Goal: Information Seeking & Learning: Check status

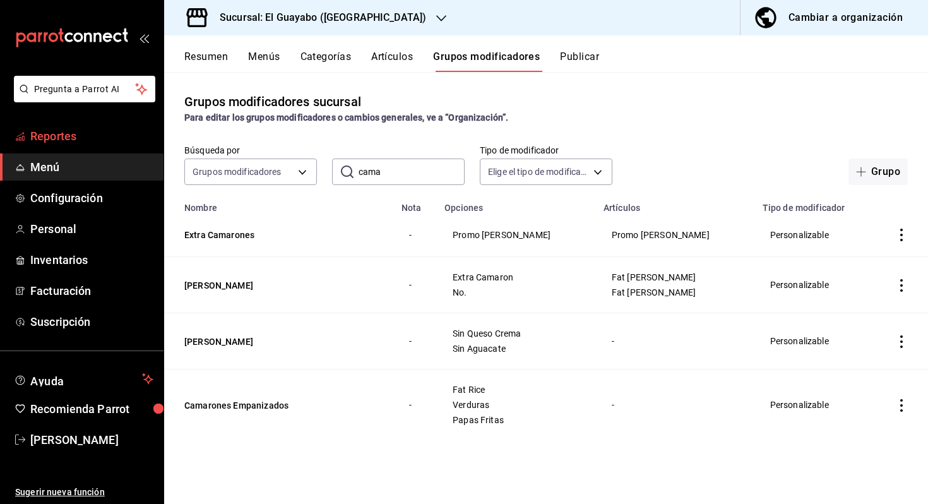
click at [100, 139] on span "Reportes" at bounding box center [91, 135] width 123 height 17
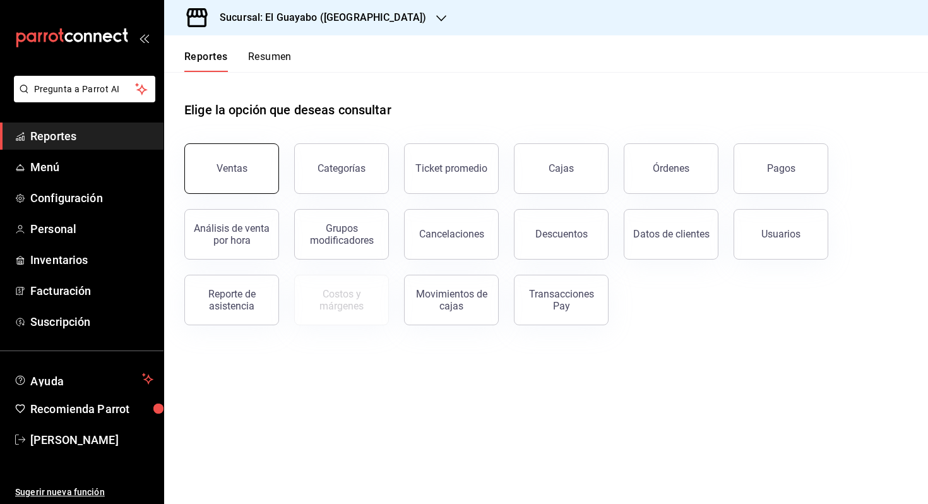
click at [223, 154] on button "Ventas" at bounding box center [231, 168] width 95 height 50
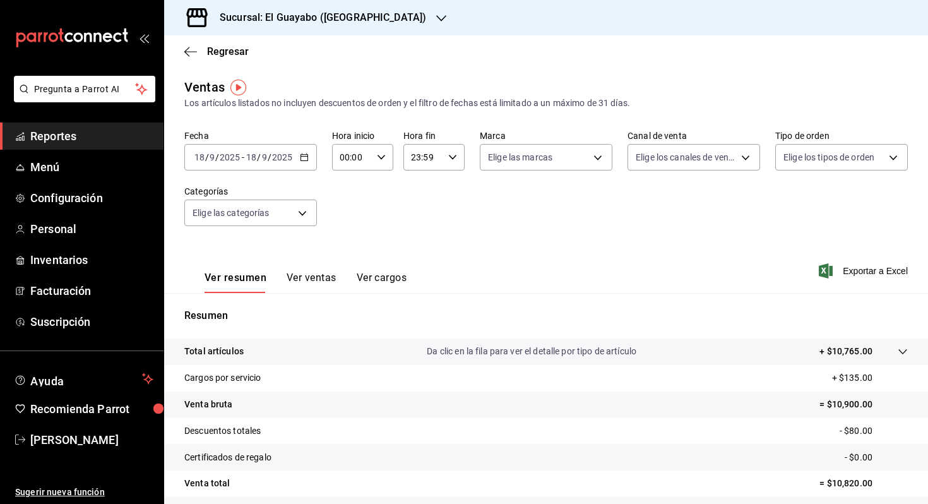
click at [287, 283] on button "Ver ventas" at bounding box center [311, 281] width 50 height 21
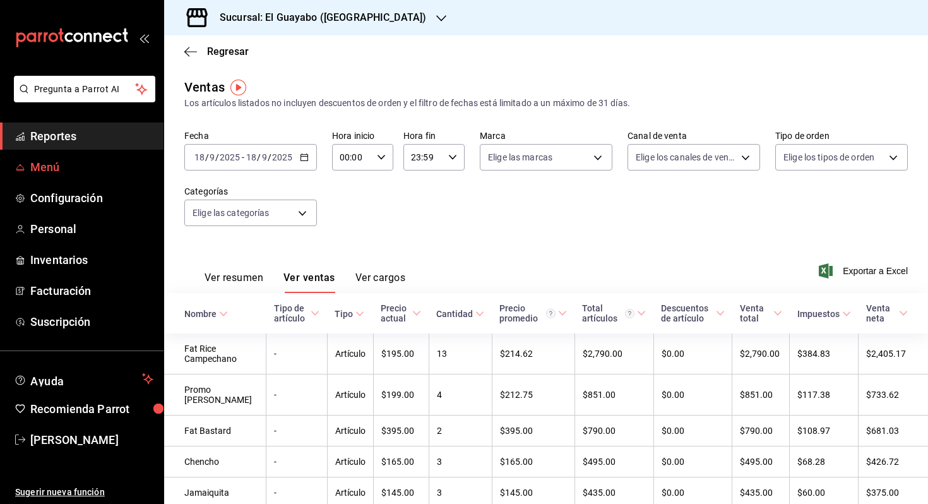
click at [79, 162] on span "Menú" at bounding box center [91, 166] width 123 height 17
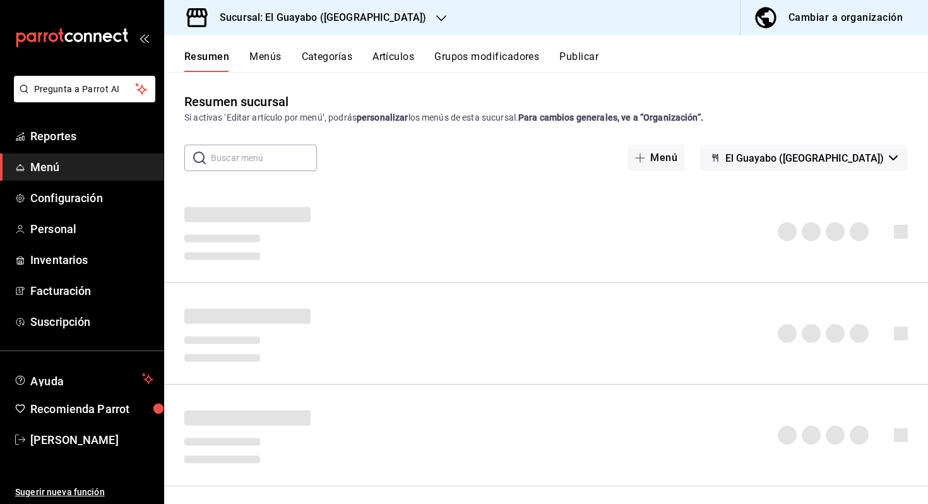
click at [398, 58] on button "Artículos" at bounding box center [393, 60] width 42 height 21
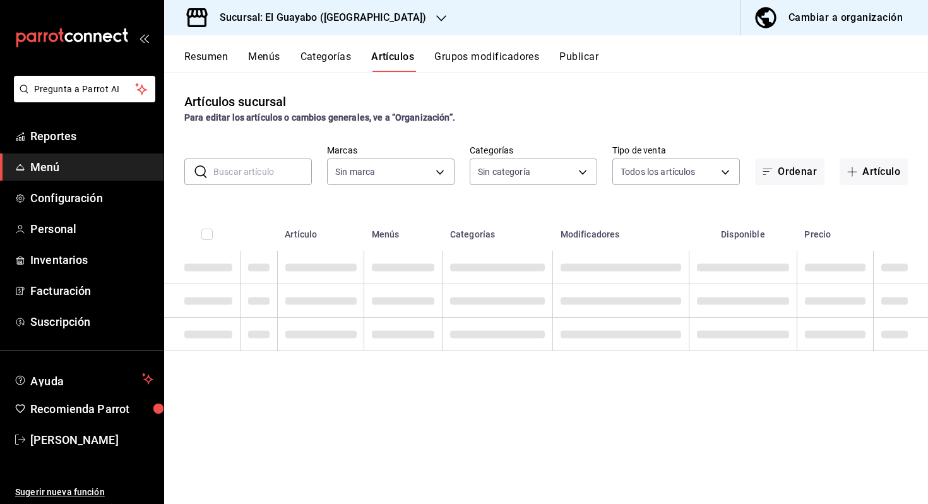
type input "350d19be-021f-4877-8ac7-b756255f18d1"
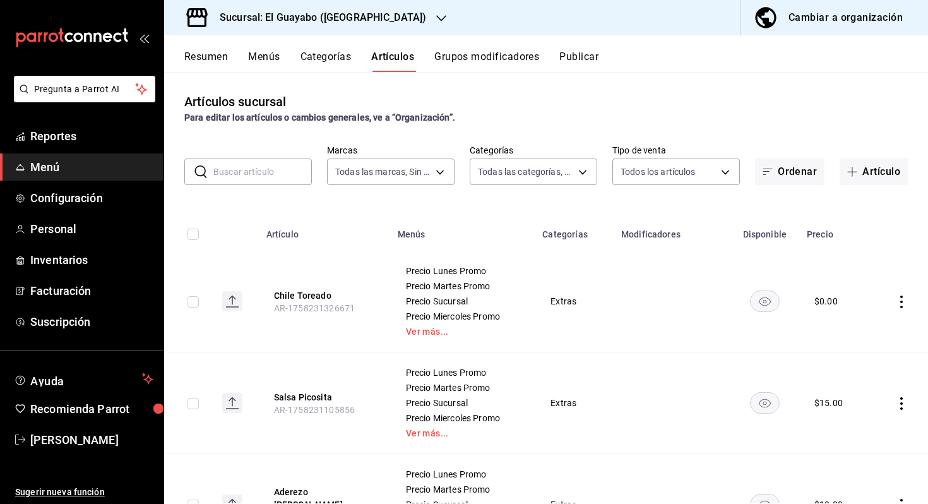
type input "94aa03b7-f274-4504-a05d-3f17ff314943,70036baf-8bef-4445-a467-c958e9b7cf79,23291…"
click at [252, 166] on input "text" at bounding box center [262, 171] width 98 height 25
type input "ramen"
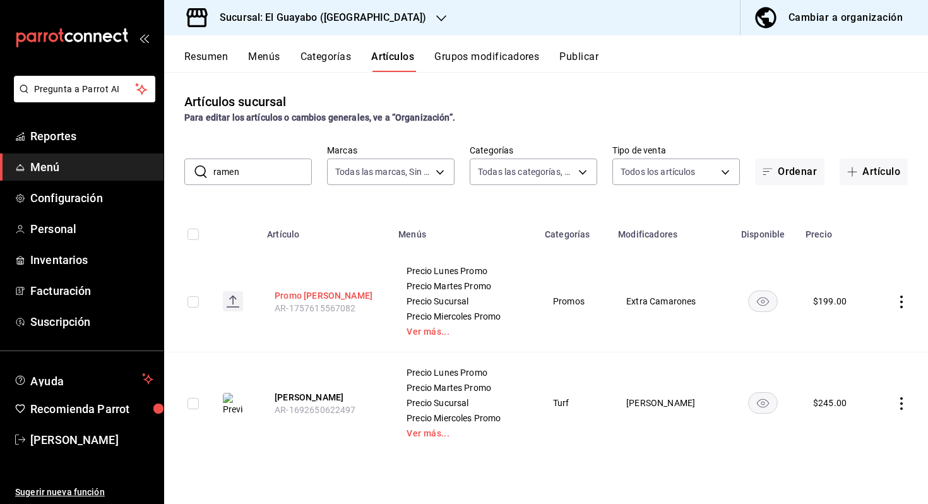
click at [297, 293] on button "Promo [PERSON_NAME]" at bounding box center [325, 295] width 101 height 13
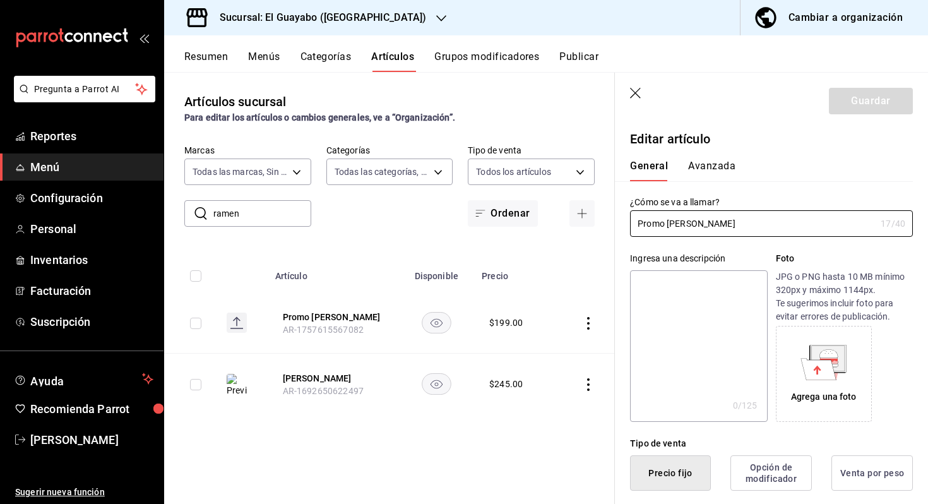
click at [728, 169] on button "Avanzada" at bounding box center [711, 170] width 47 height 21
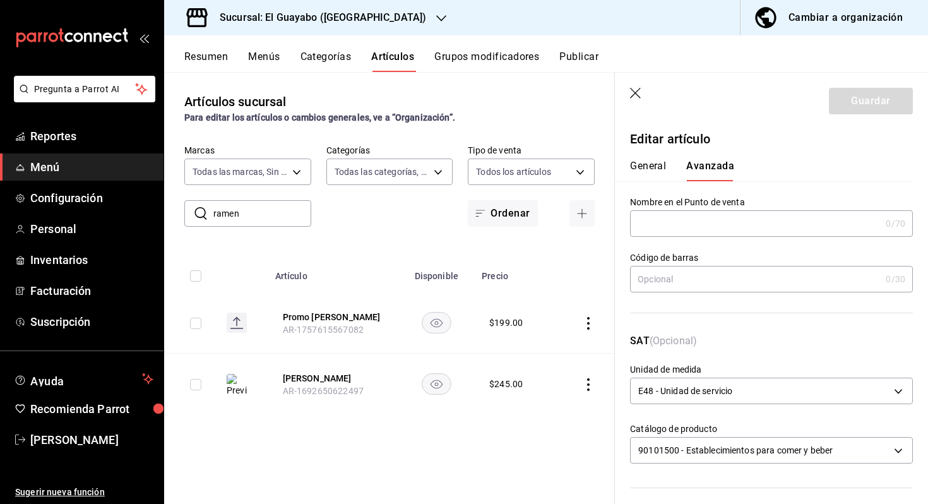
scroll to position [387, 0]
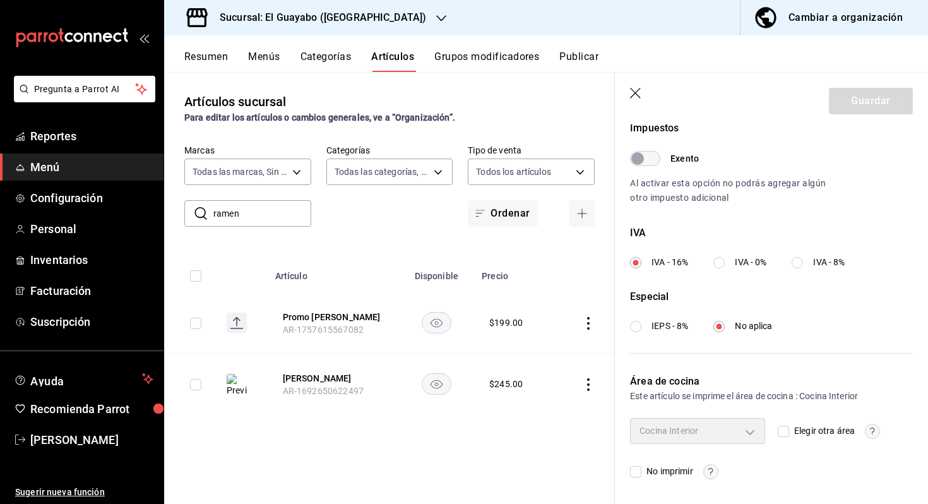
click at [785, 424] on label "Elegir otra área" at bounding box center [815, 430] width 77 height 13
click at [785, 425] on input "Elegir otra área" at bounding box center [782, 430] width 11 height 11
checkbox input "true"
click at [757, 427] on body "Pregunta a Parrot AI Reportes Menú Configuración Personal Inventarios Facturaci…" at bounding box center [464, 252] width 928 height 504
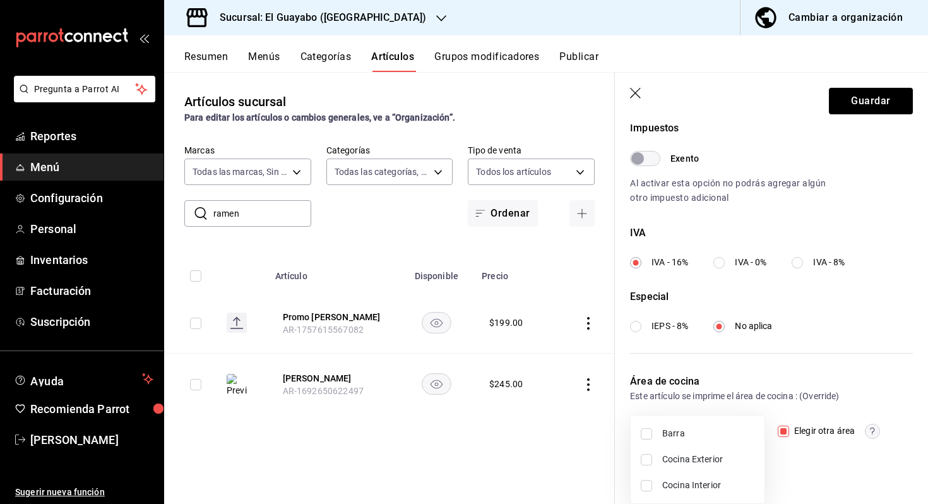
click at [697, 457] on span "Cocina Exterior" at bounding box center [708, 458] width 92 height 13
type input "0dadc1f4-c1a7-4c75-bc83-83894489dc27"
checkbox input "true"
click at [694, 483] on span "Cocina Interior" at bounding box center [708, 484] width 92 height 13
type input "0dadc1f4-c1a7-4c75-bc83-83894489dc27,e9713d85-4b80-4d9e-900f-f894ce0548ba"
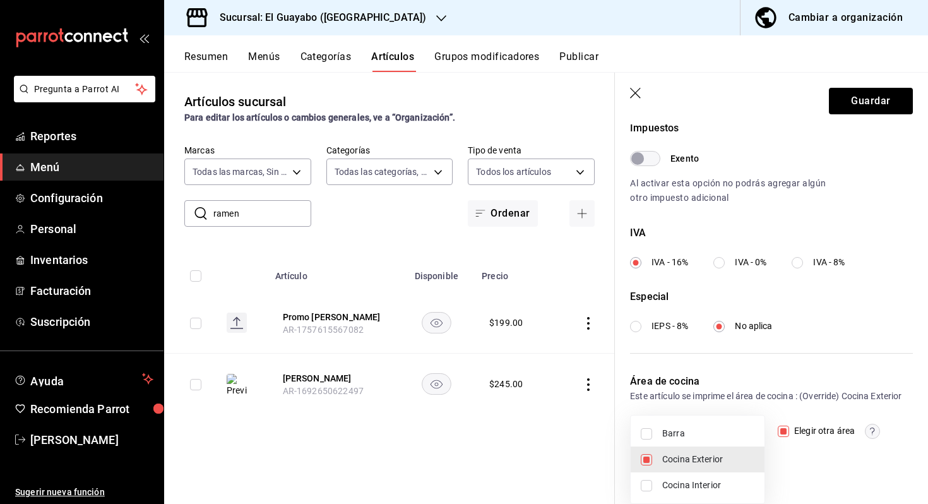
checkbox input "true"
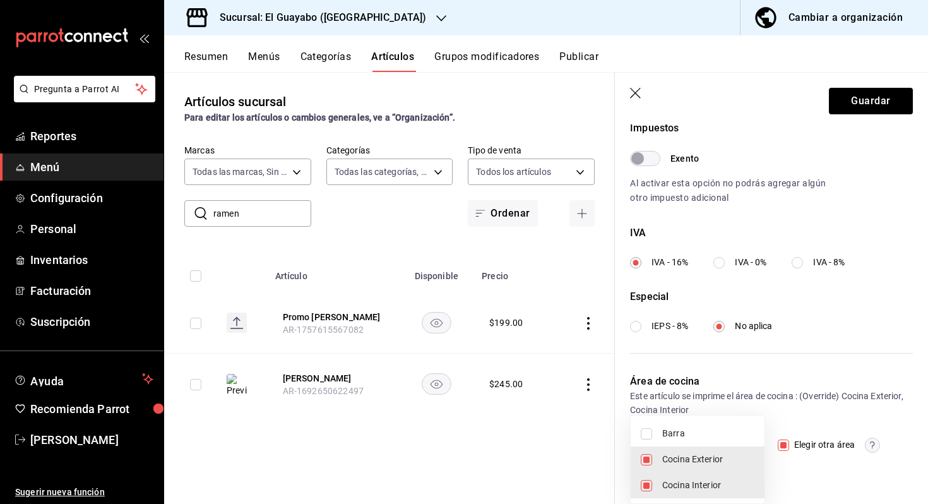
click at [865, 100] on div at bounding box center [464, 252] width 928 height 504
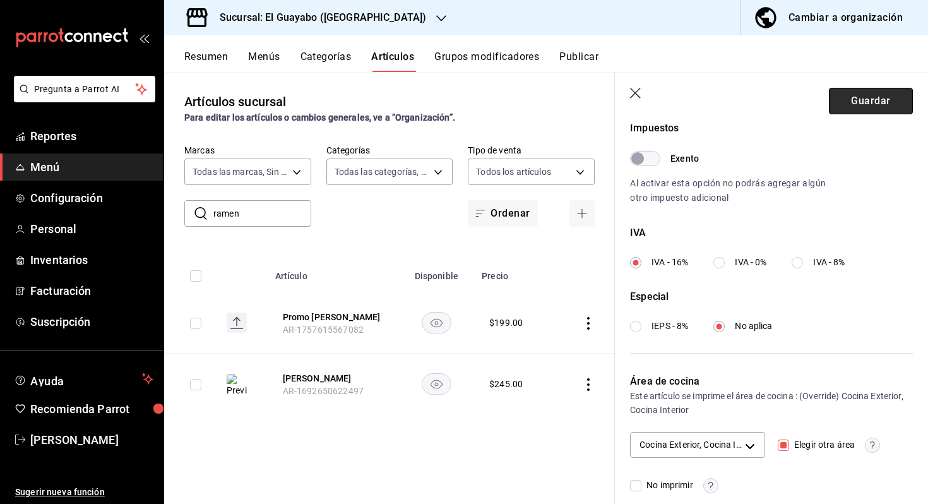
click at [858, 100] on button "Guardar" at bounding box center [871, 101] width 84 height 27
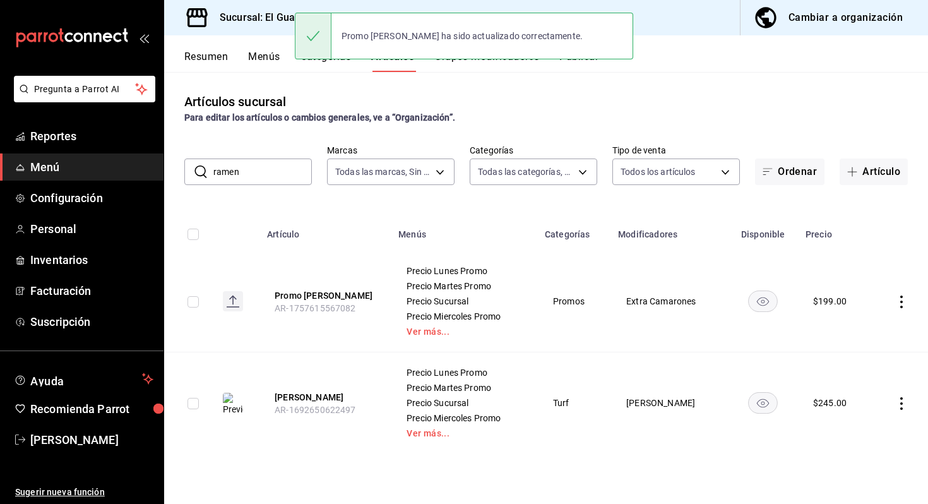
click at [488, 71] on button "Grupos modificadores" at bounding box center [486, 60] width 105 height 21
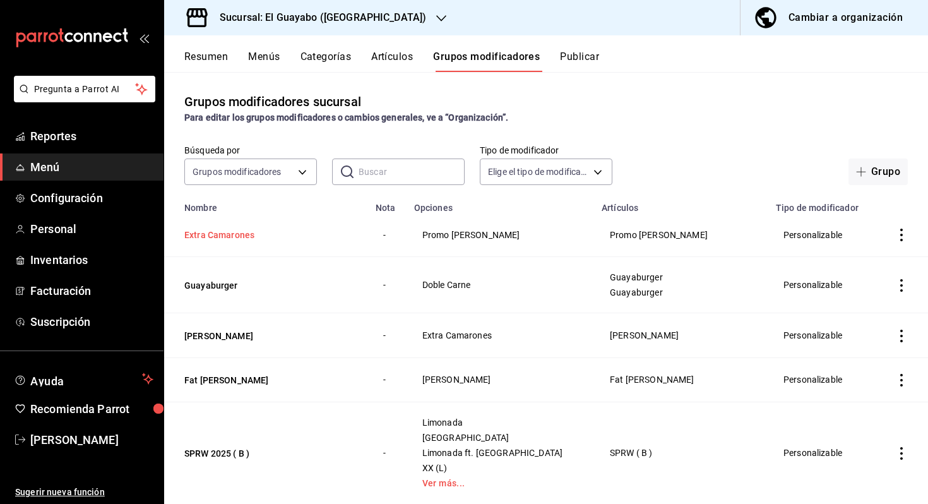
click at [228, 237] on button "Extra Camarones" at bounding box center [259, 234] width 151 height 13
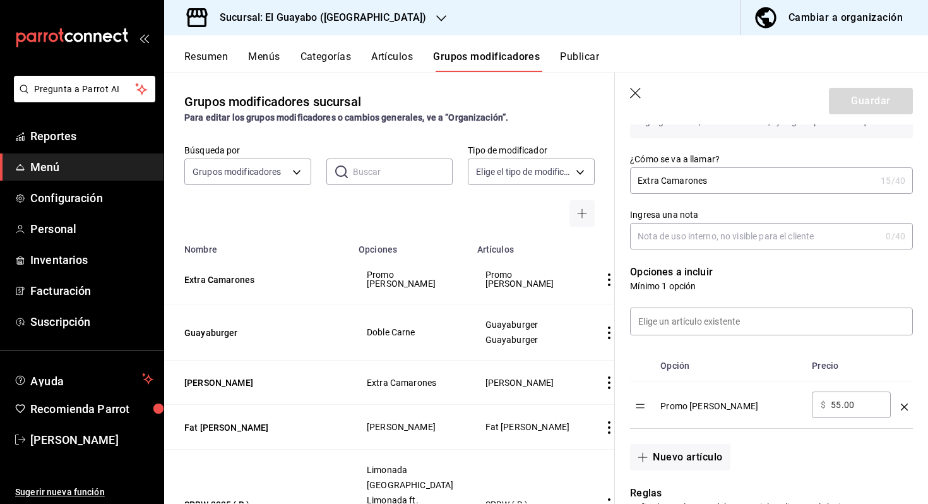
scroll to position [221, 0]
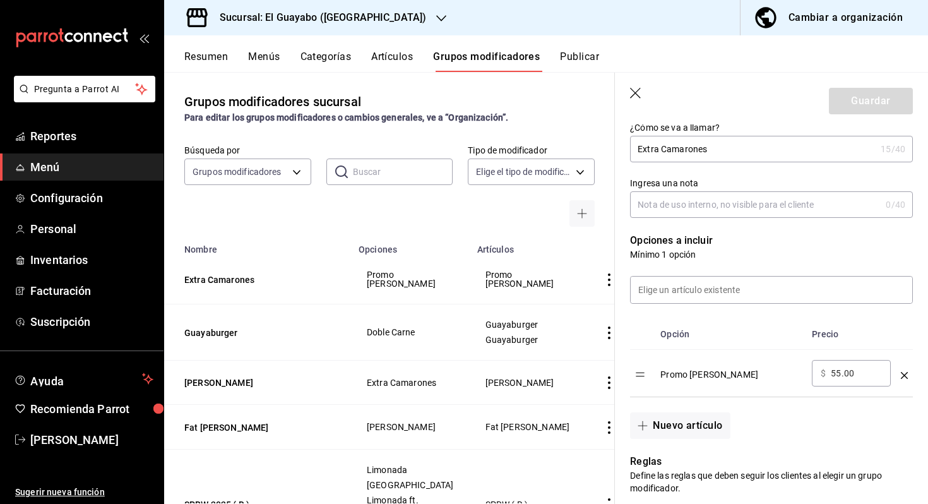
click at [901, 372] on icon "optionsTable" at bounding box center [904, 375] width 7 height 7
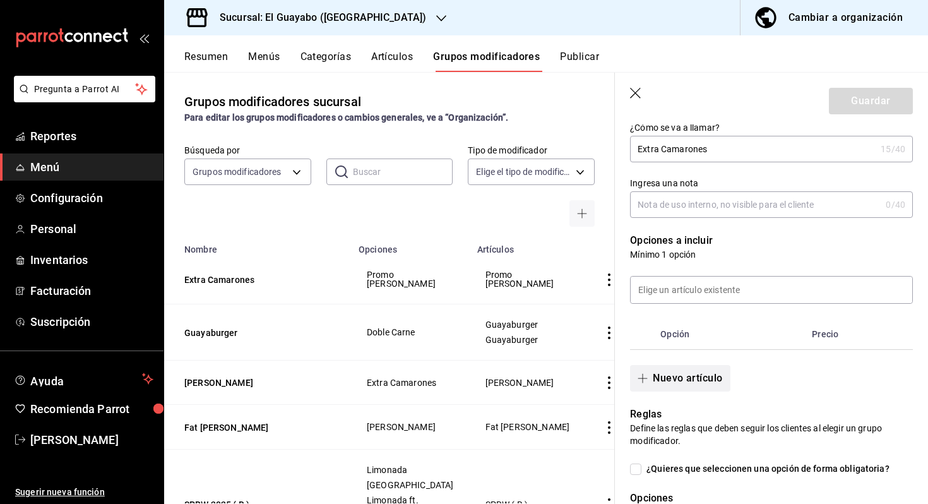
click at [706, 371] on button "Nuevo artículo" at bounding box center [680, 378] width 100 height 27
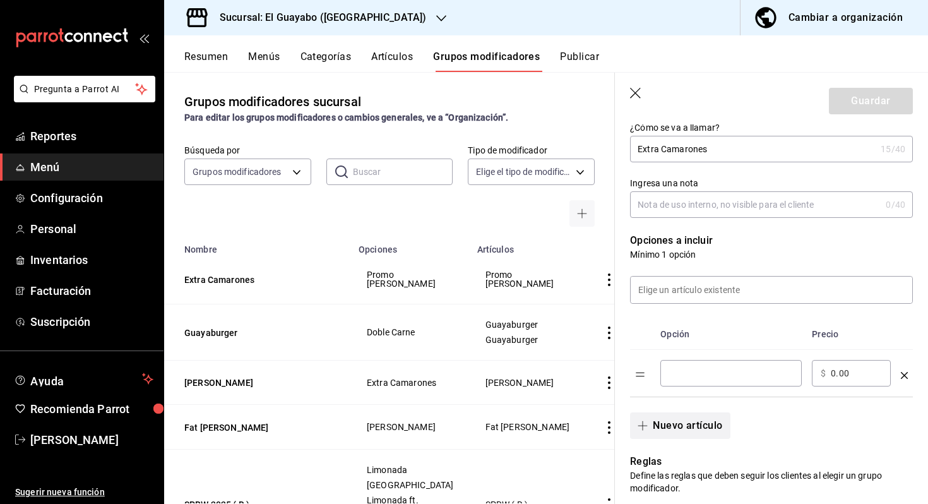
click at [706, 371] on input "optionsTable" at bounding box center [731, 373] width 124 height 13
type input "Extra Camarones"
click at [856, 374] on input "0.00" at bounding box center [855, 373] width 51 height 13
type input "55.00"
click at [897, 99] on button "Guardar" at bounding box center [871, 101] width 84 height 27
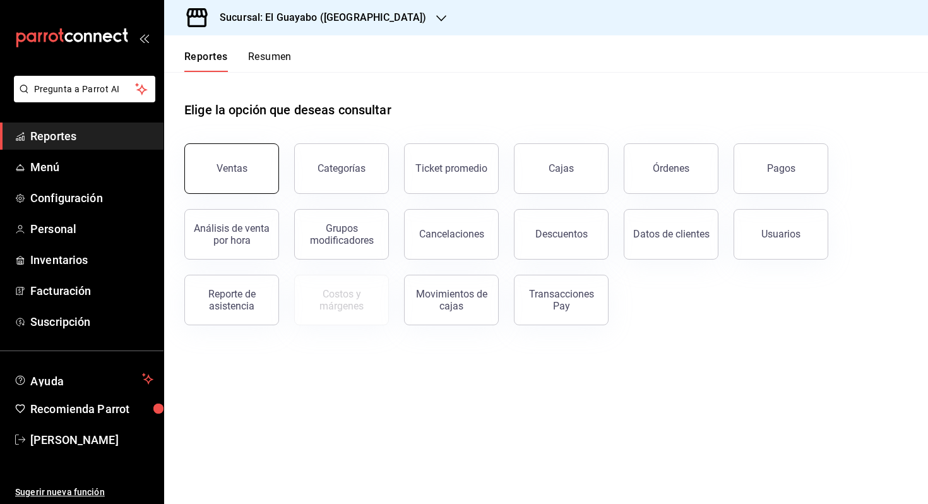
click at [224, 174] on button "Ventas" at bounding box center [231, 168] width 95 height 50
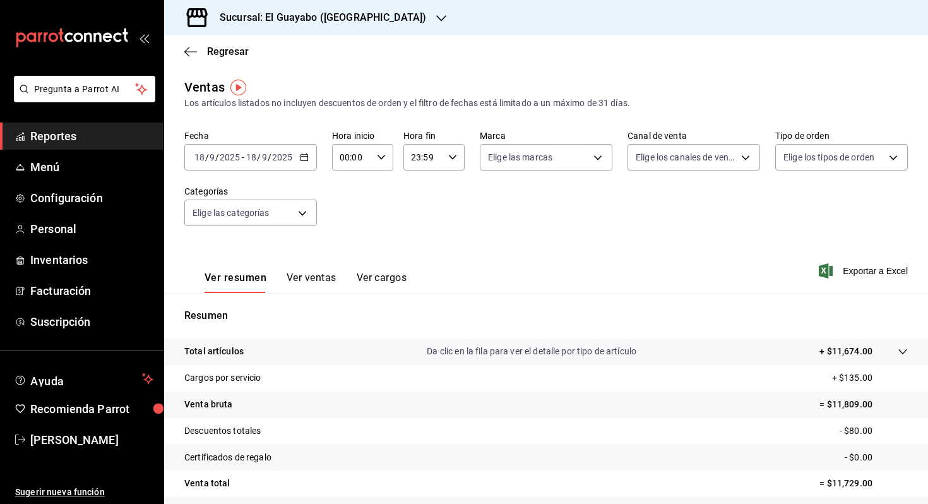
click at [290, 275] on button "Ver ventas" at bounding box center [311, 281] width 50 height 21
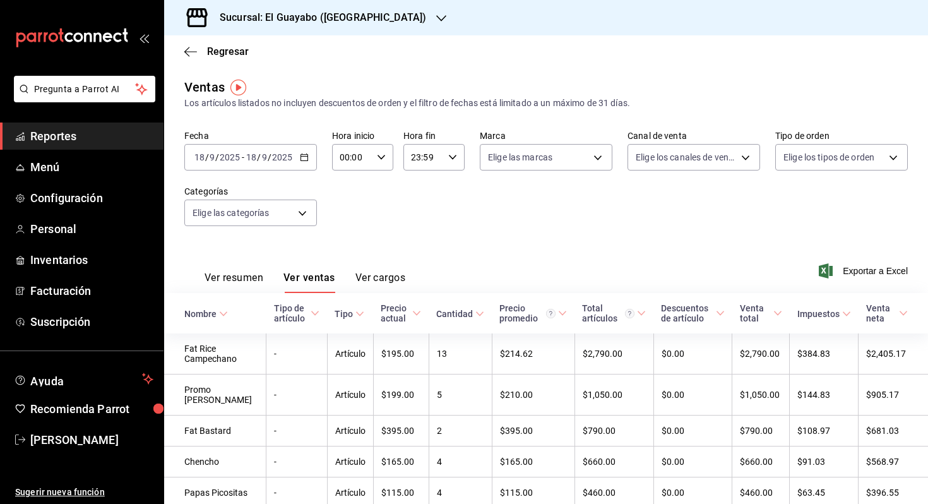
click at [288, 156] on input "2025" at bounding box center [281, 157] width 21 height 10
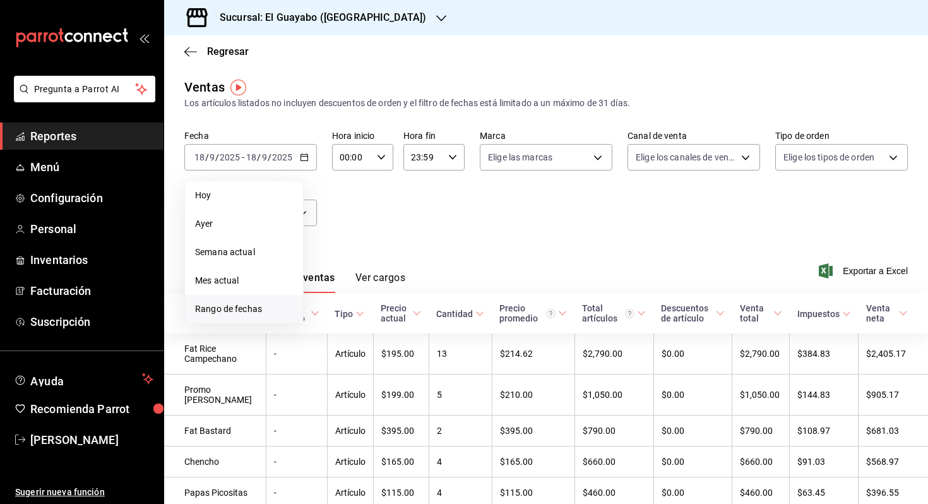
click at [292, 310] on span "Rango de fechas" at bounding box center [244, 308] width 98 height 13
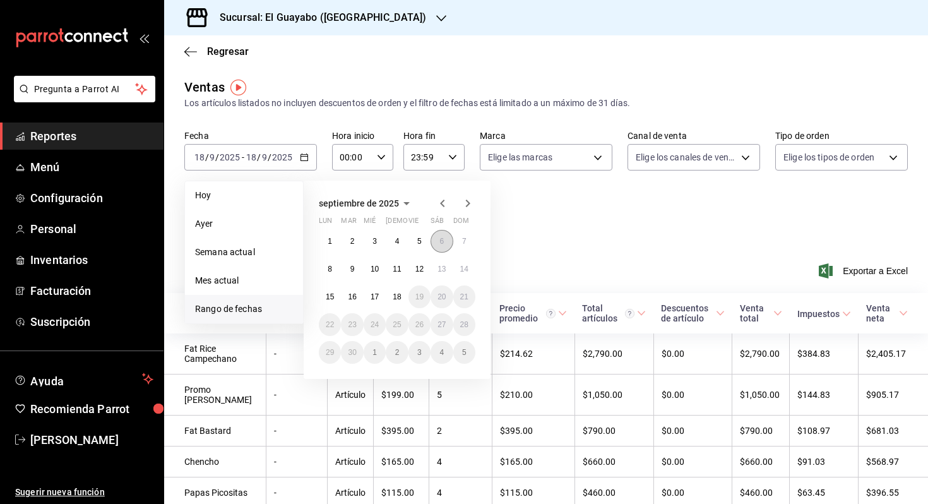
click at [442, 249] on button "6" at bounding box center [441, 241] width 22 height 23
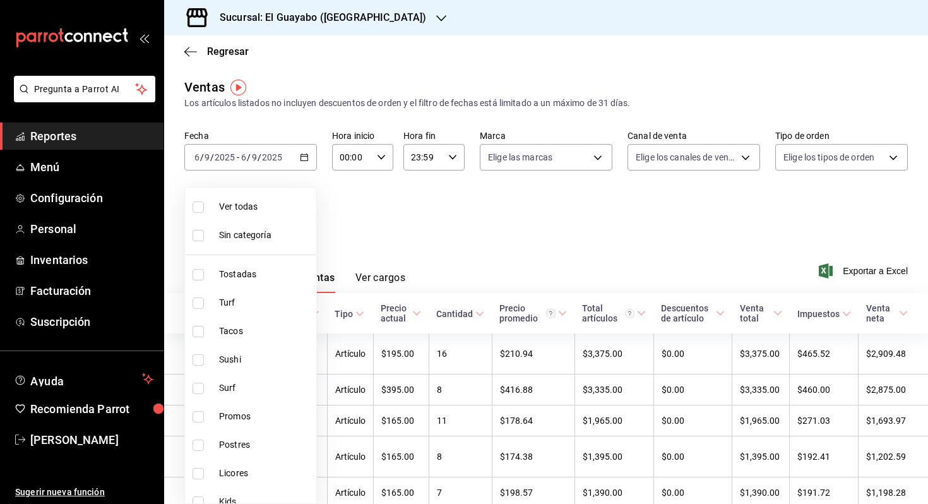
click at [238, 204] on body "Pregunta a Parrot AI Reportes Menú Configuración Personal Inventarios Facturaci…" at bounding box center [464, 252] width 928 height 504
click at [236, 411] on span "Fat Rice" at bounding box center [265, 412] width 92 height 13
type input "a5b8577b-6ae4-4b69-9c39-30ce24f0c0c5"
checkbox input "true"
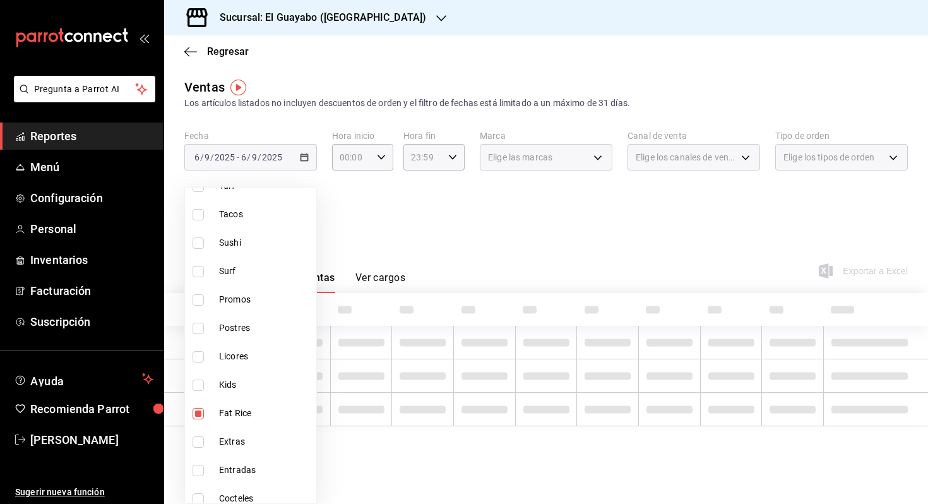
click at [430, 217] on div at bounding box center [464, 252] width 928 height 504
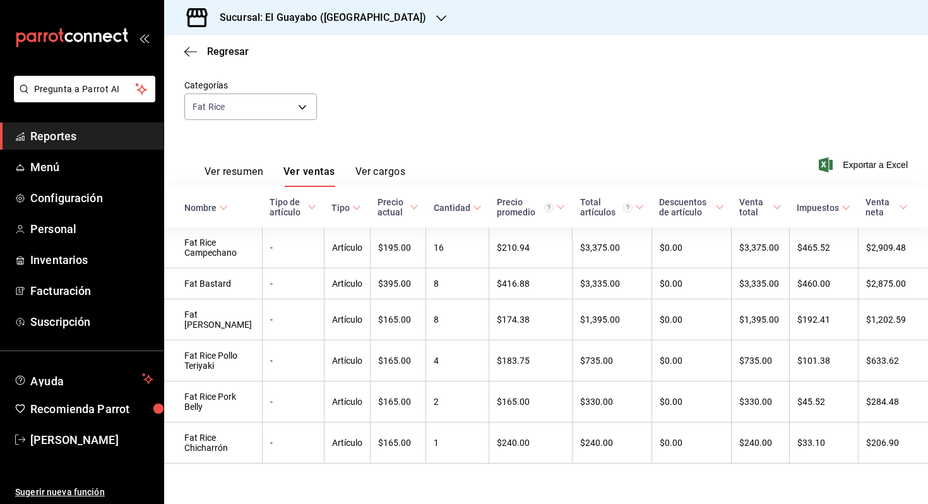
scroll to position [109, 0]
click at [331, 9] on div "Sucursal: El Guayabo ([GEOGRAPHIC_DATA])" at bounding box center [312, 17] width 277 height 35
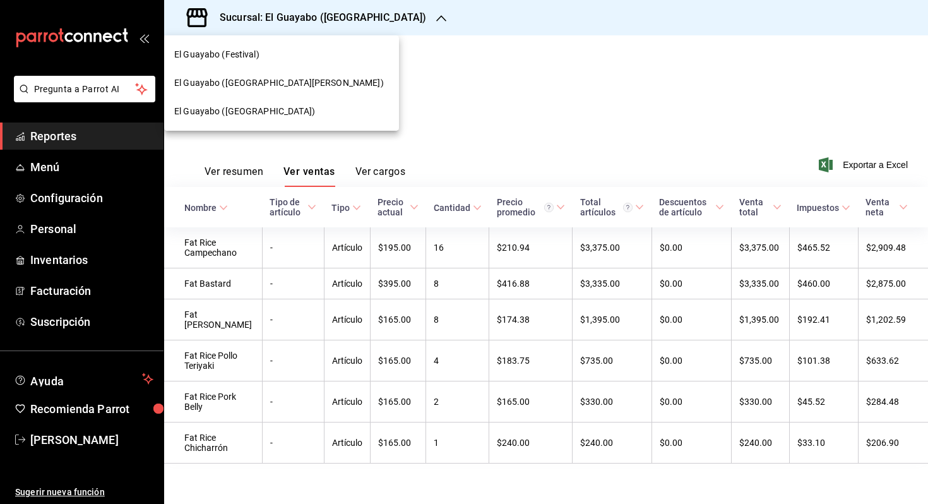
click at [290, 86] on div "El Guayabo (San Pedro)" at bounding box center [281, 82] width 215 height 13
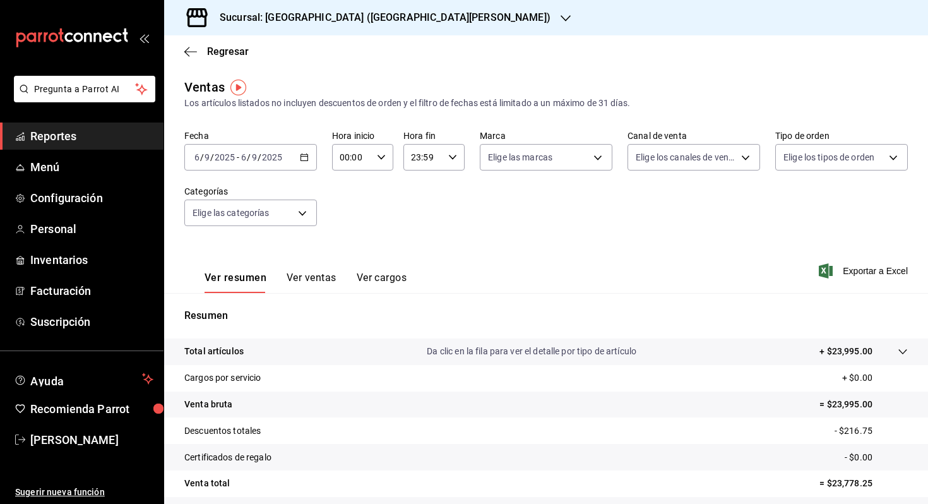
click at [253, 156] on input "9" at bounding box center [254, 157] width 6 height 10
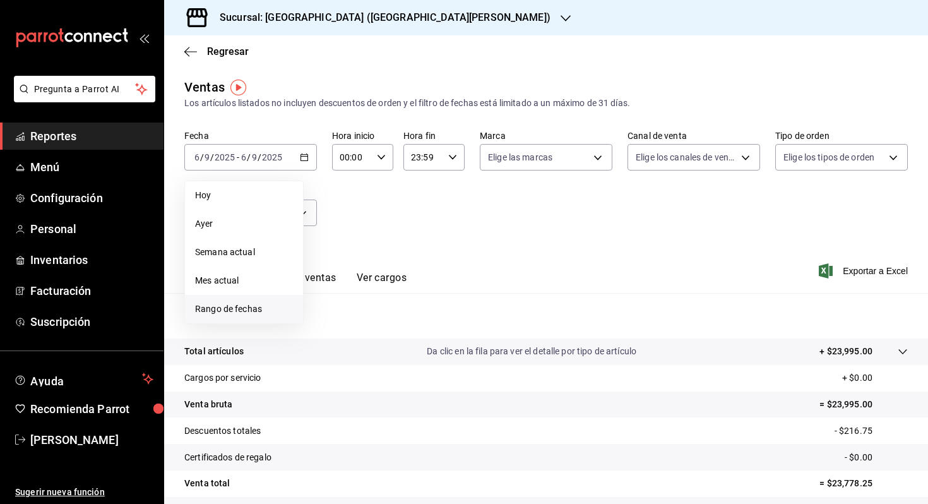
click at [268, 309] on span "Rango de fechas" at bounding box center [244, 308] width 98 height 13
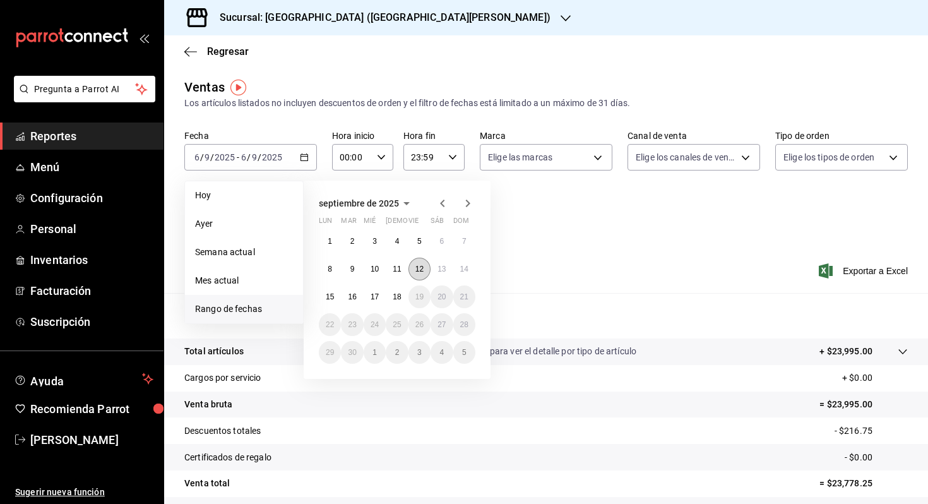
click at [418, 269] on abbr "12" at bounding box center [419, 268] width 8 height 9
click at [464, 269] on abbr "14" at bounding box center [464, 268] width 8 height 9
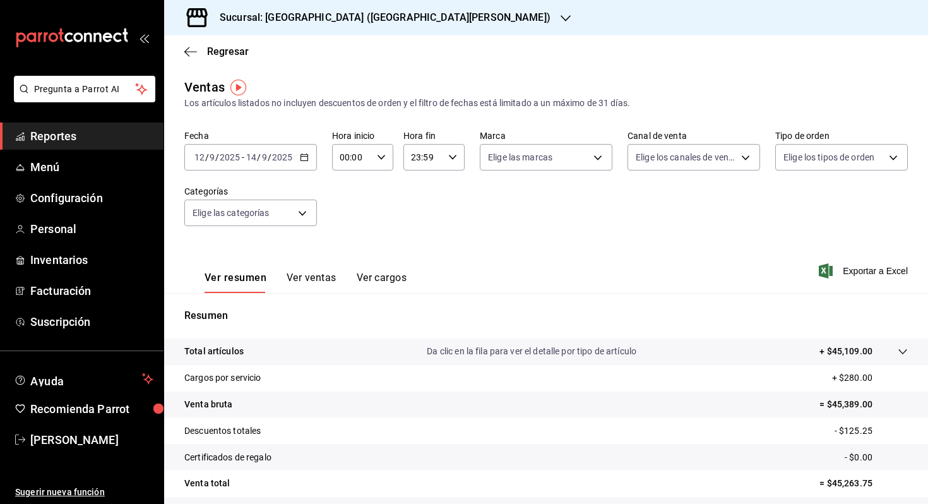
click at [302, 282] on button "Ver ventas" at bounding box center [311, 281] width 50 height 21
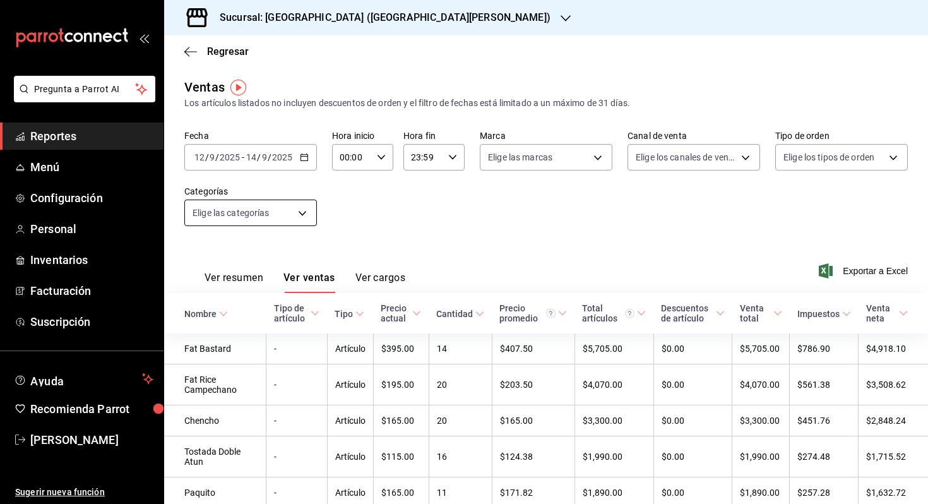
click at [252, 206] on body "Pregunta a Parrot AI Reportes Menú Configuración Personal Inventarios Facturaci…" at bounding box center [464, 252] width 928 height 504
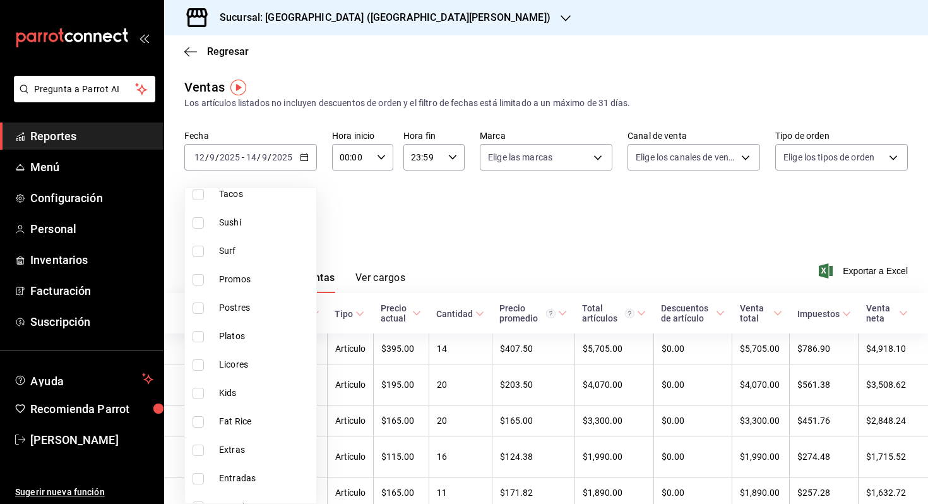
scroll to position [268, 0]
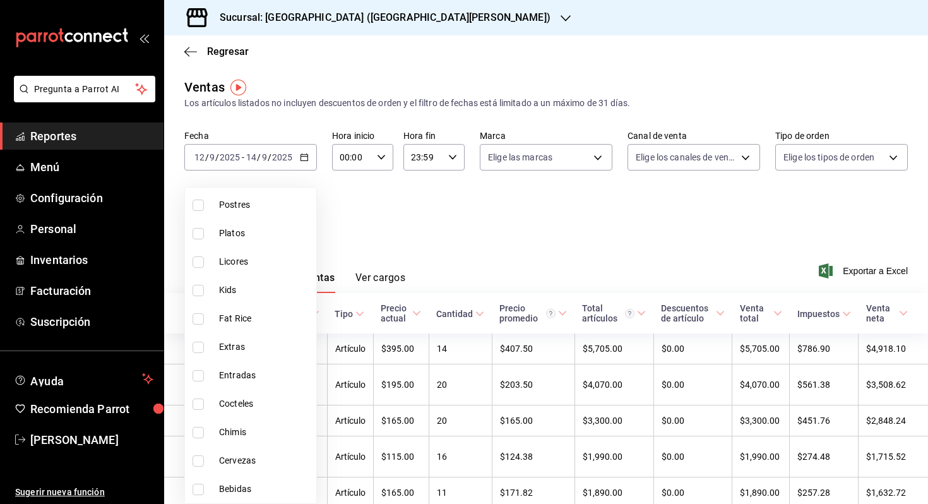
click at [206, 486] on label at bounding box center [200, 488] width 16 height 11
click at [204, 486] on input "checkbox" at bounding box center [197, 488] width 11 height 11
checkbox input "false"
click at [203, 491] on input "checkbox" at bounding box center [197, 488] width 11 height 11
checkbox input "true"
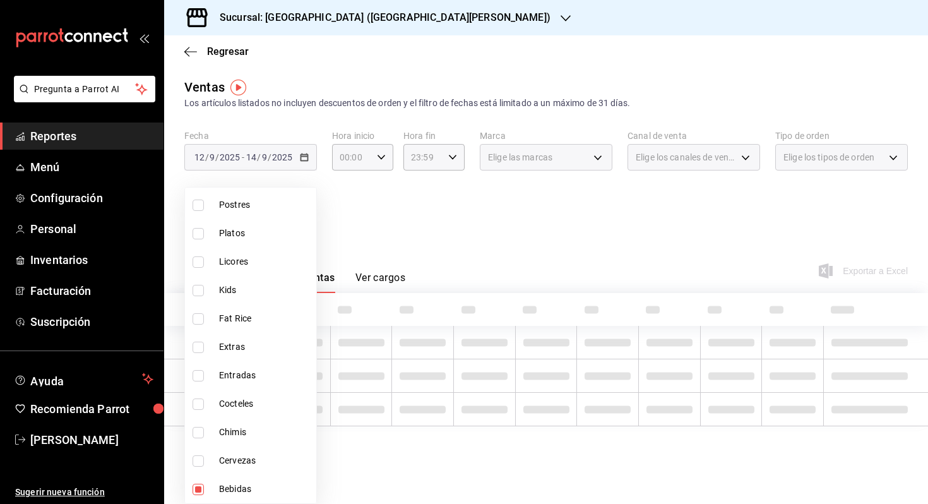
click at [432, 244] on div at bounding box center [464, 252] width 928 height 504
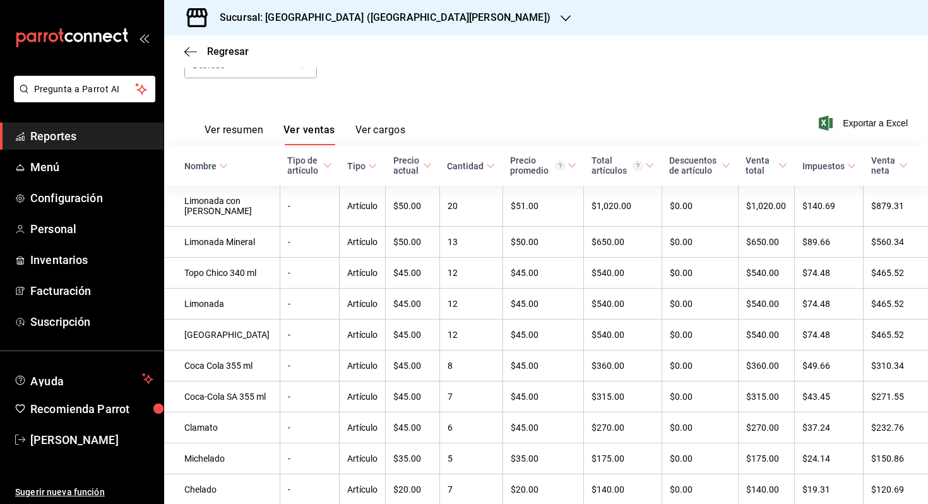
scroll to position [145, 0]
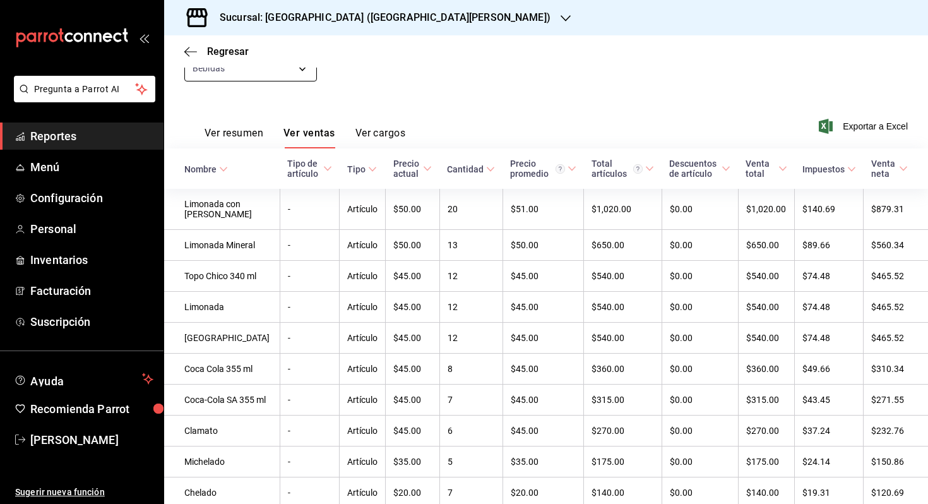
click at [273, 74] on body "Pregunta a Parrot AI Reportes Menú Configuración Personal Inventarios Facturaci…" at bounding box center [464, 252] width 928 height 504
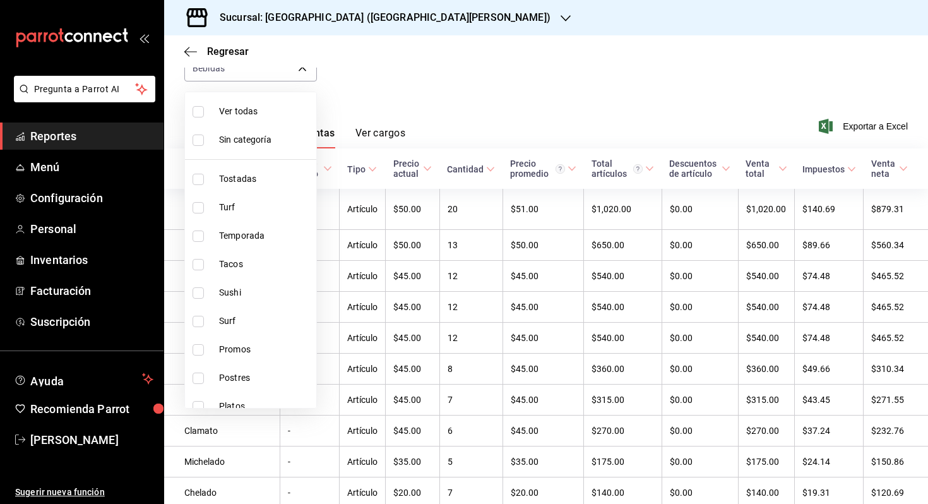
scroll to position [268, 0]
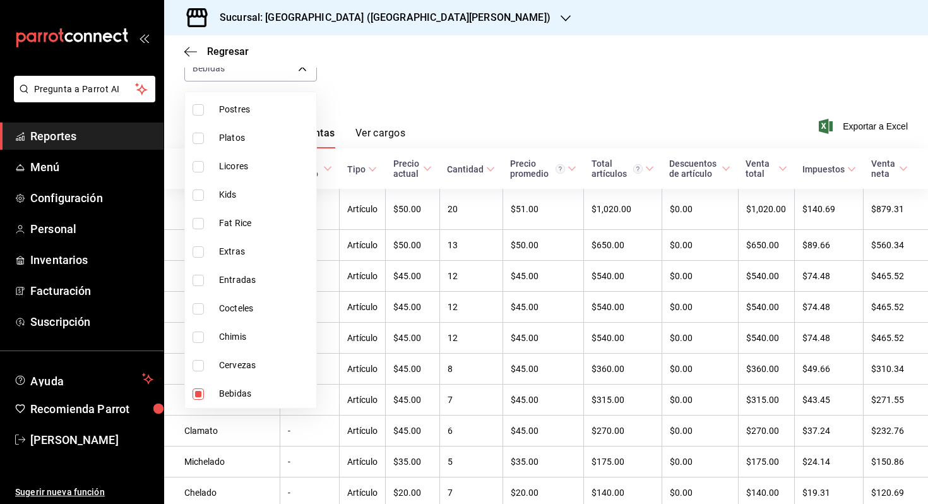
click at [243, 367] on span "Cervezas" at bounding box center [265, 364] width 92 height 13
type input "61595082-918d-460f-a649-eacf2ddbe732,c2ec18ac-f273-491f-b4c4-c83af2c79797"
checkbox input "true"
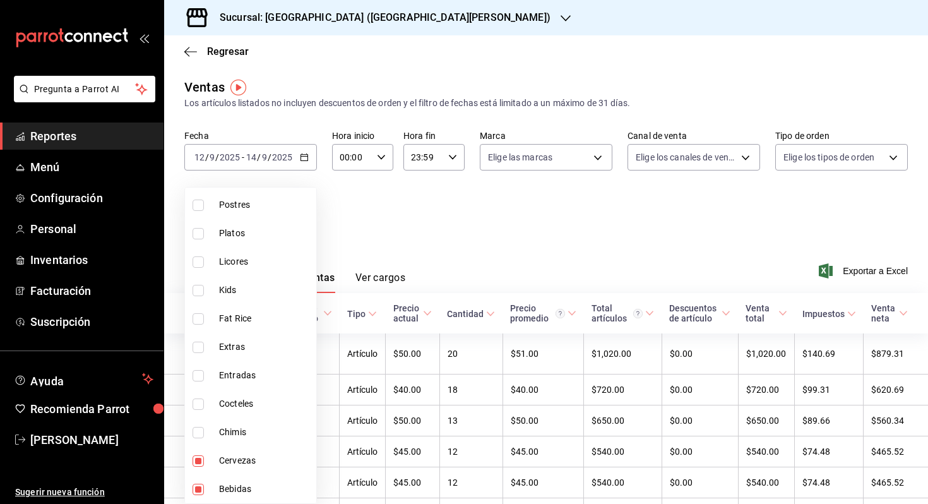
click at [450, 218] on div at bounding box center [464, 252] width 928 height 504
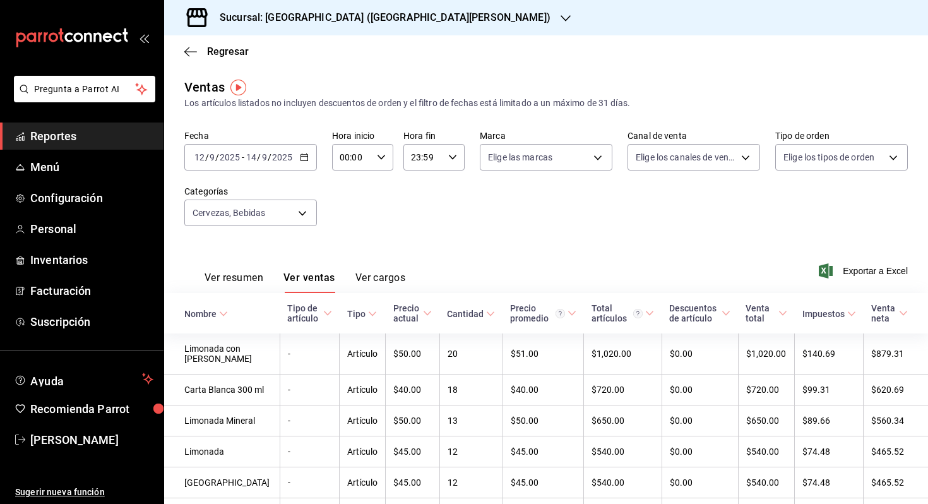
click at [215, 321] on th "Nombre" at bounding box center [221, 313] width 115 height 40
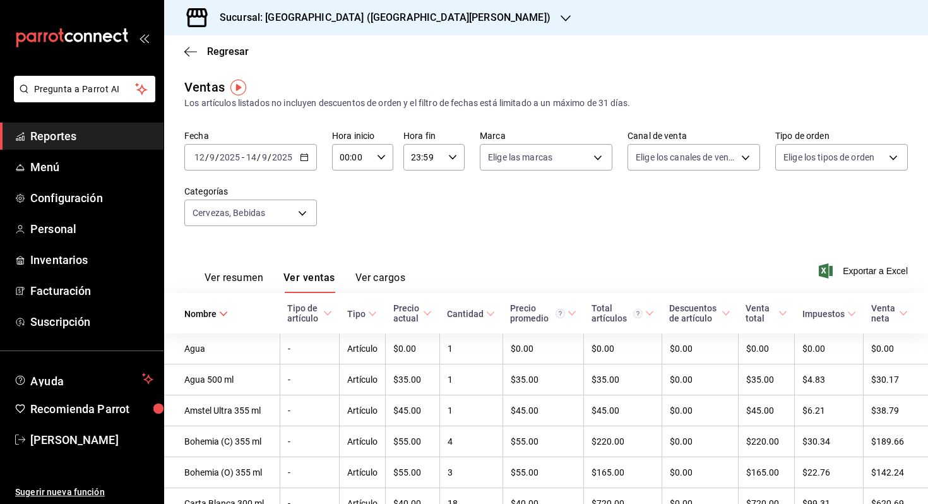
click at [261, 160] on input "9" at bounding box center [264, 157] width 6 height 10
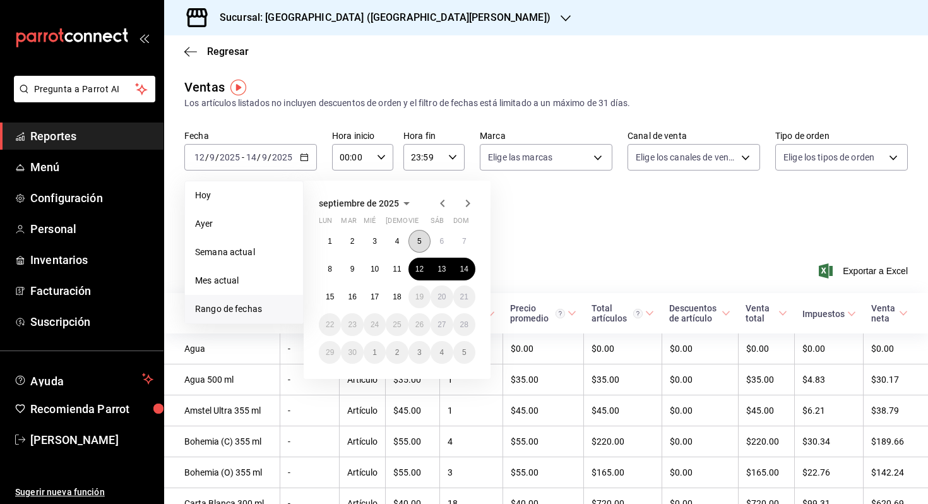
click at [417, 234] on button "5" at bounding box center [419, 241] width 22 height 23
click at [461, 234] on button "7" at bounding box center [464, 241] width 22 height 23
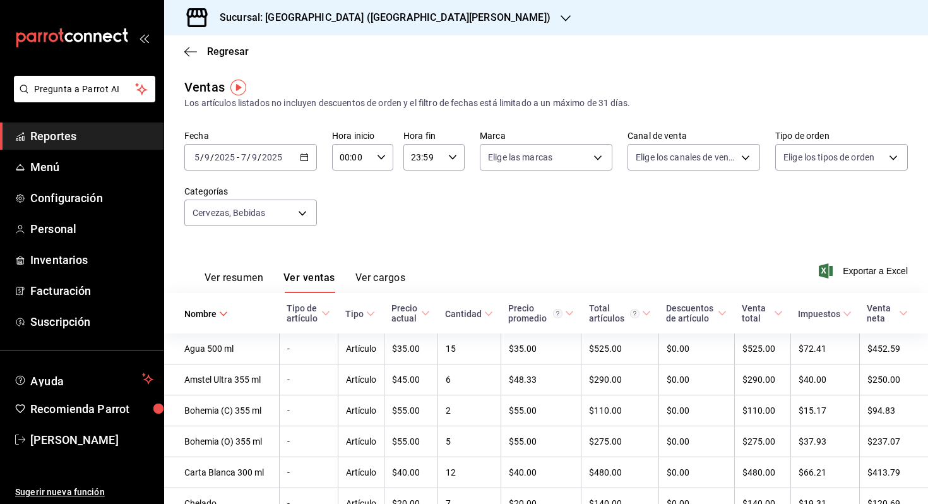
click at [205, 324] on th "Nombre" at bounding box center [221, 313] width 115 height 40
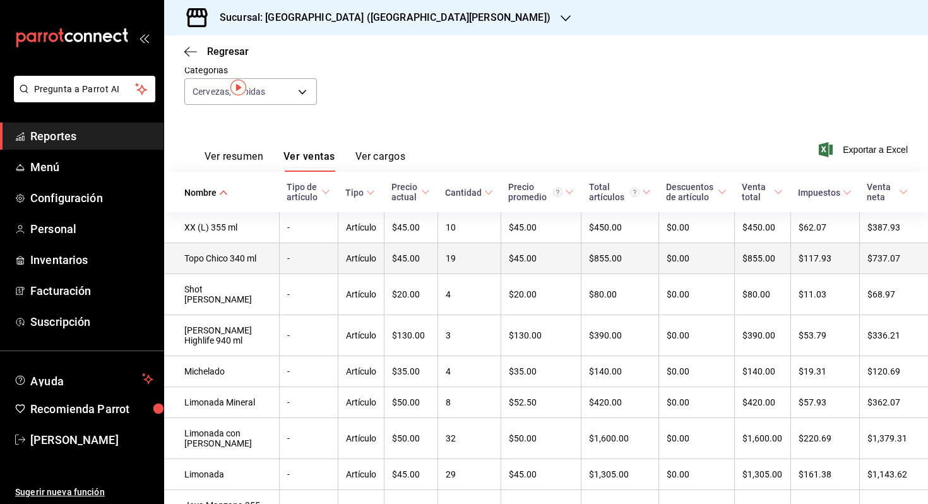
scroll to position [170, 0]
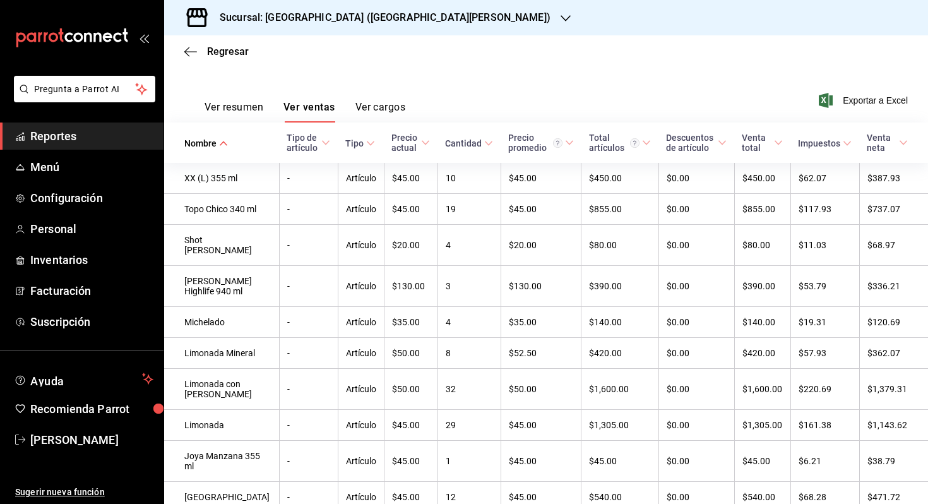
click at [219, 143] on icon at bounding box center [223, 143] width 9 height 9
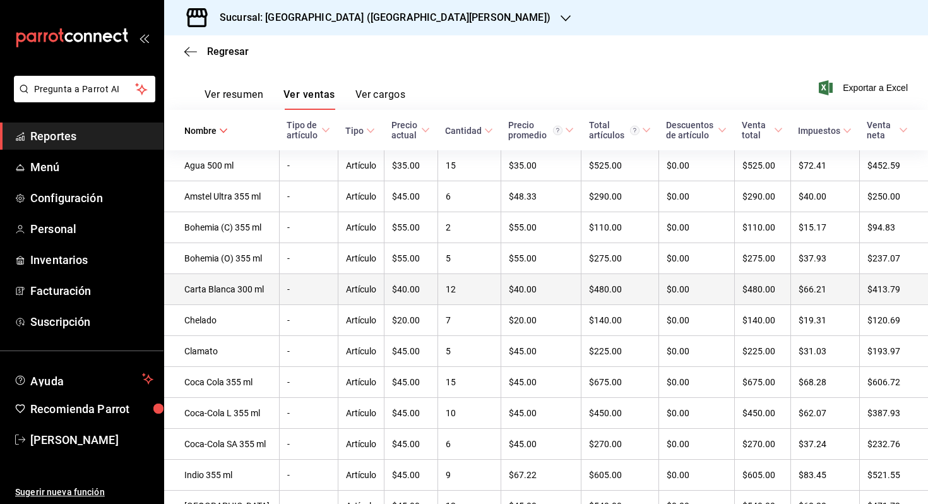
scroll to position [195, 0]
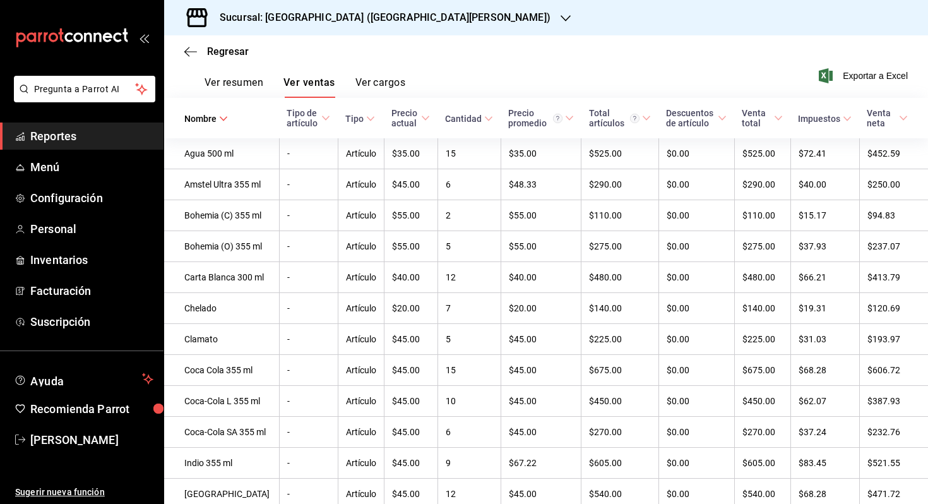
click at [321, 20] on h3 "Sucursal: El Guayabo (San Pedro)" at bounding box center [380, 17] width 341 height 15
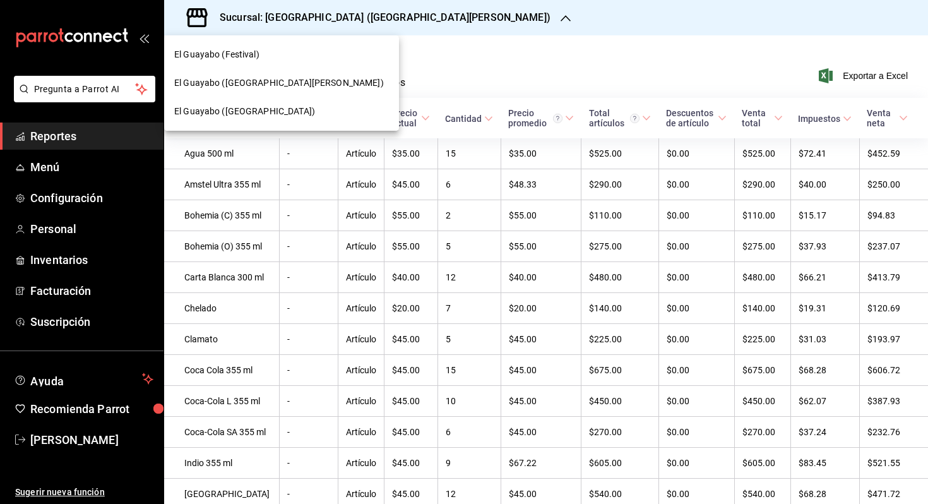
click at [292, 108] on div "El Guayabo (Villa Española)" at bounding box center [281, 111] width 215 height 13
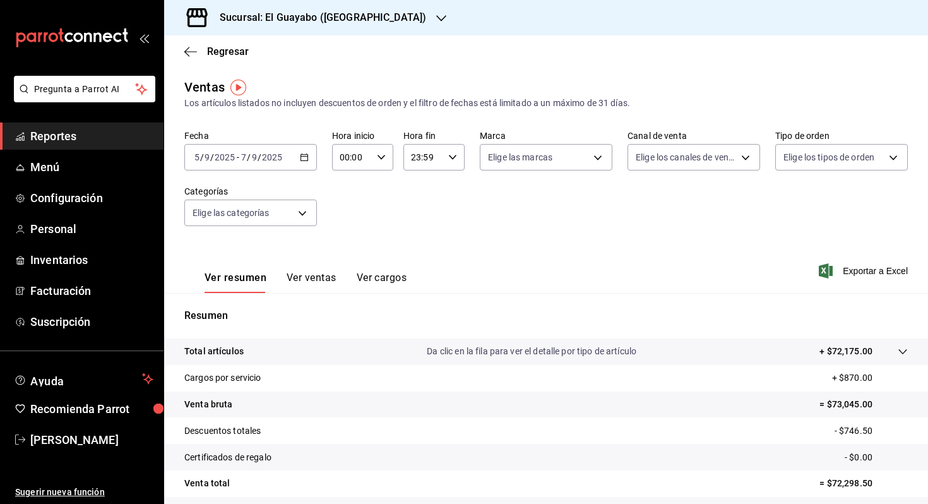
click at [273, 147] on div "2025-09-05 5 / 9 / 2025 - 2025-09-07 7 / 9 / 2025" at bounding box center [250, 157] width 133 height 27
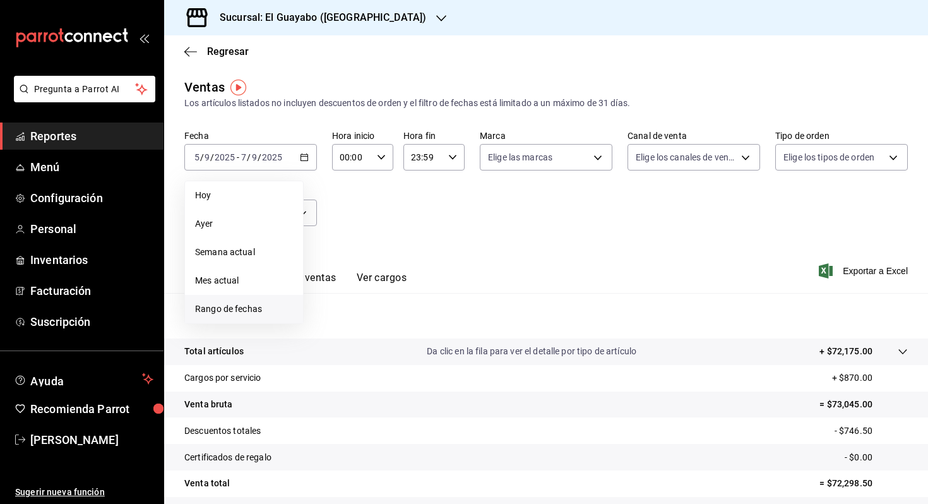
click at [276, 309] on span "Rango de fechas" at bounding box center [244, 308] width 98 height 13
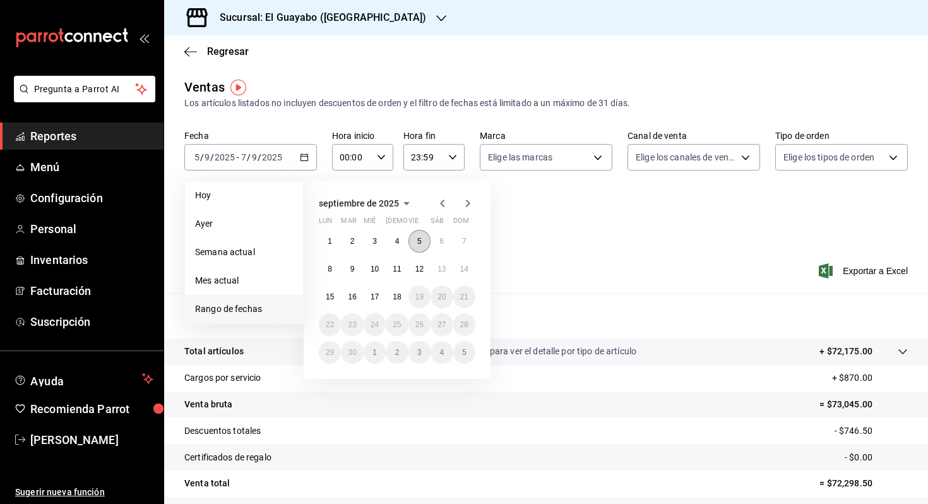
click at [413, 244] on button "5" at bounding box center [419, 241] width 22 height 23
click at [461, 247] on button "7" at bounding box center [464, 241] width 22 height 23
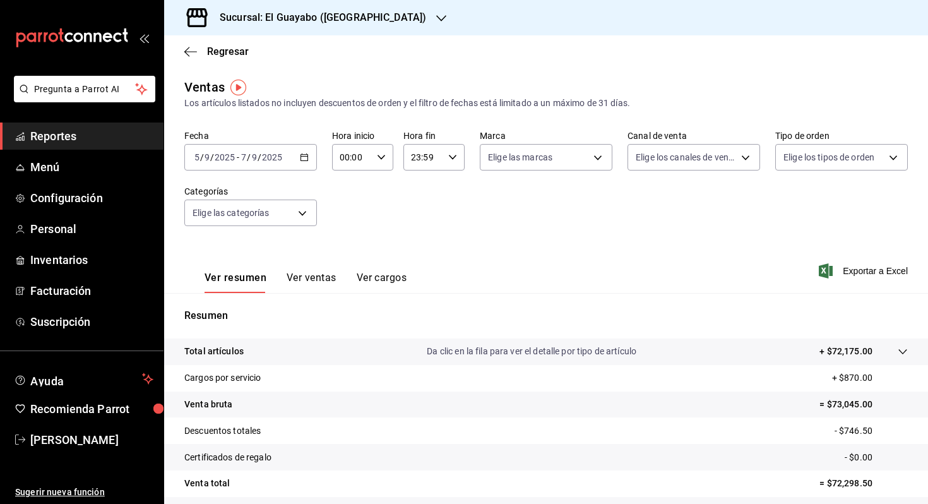
click at [306, 280] on button "Ver ventas" at bounding box center [311, 281] width 50 height 21
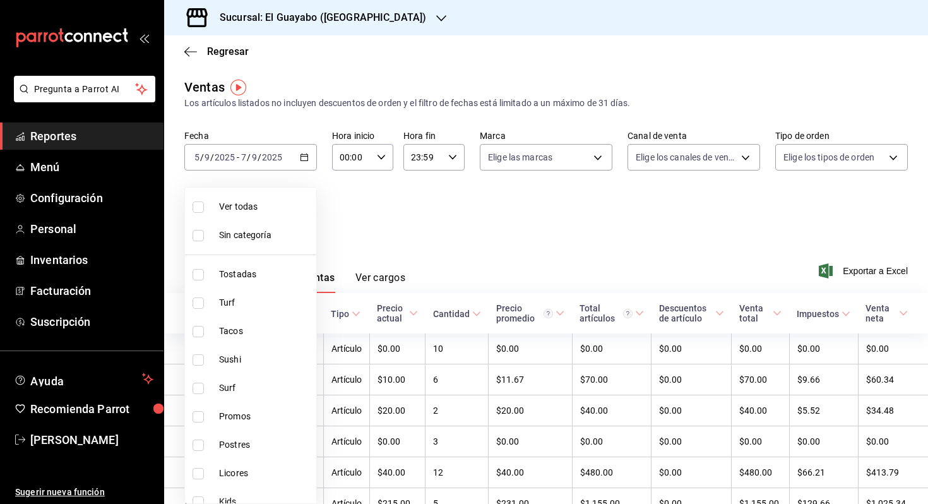
click at [273, 216] on body "Pregunta a Parrot AI Reportes Menú Configuración Personal Inventarios Facturaci…" at bounding box center [464, 252] width 928 height 504
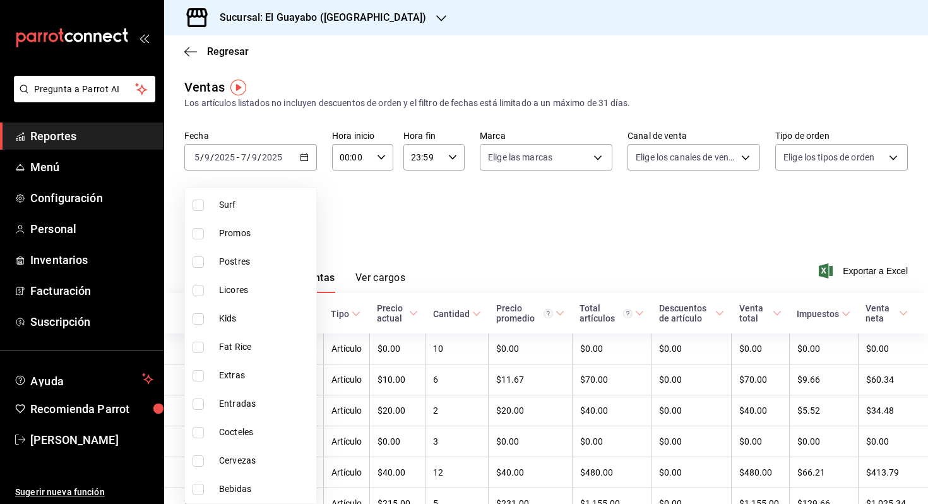
click at [234, 458] on span "Cervezas" at bounding box center [265, 460] width 92 height 13
type input "77c64ae5-b24d-4245-bdb3-7e75609d61e6"
checkbox input "true"
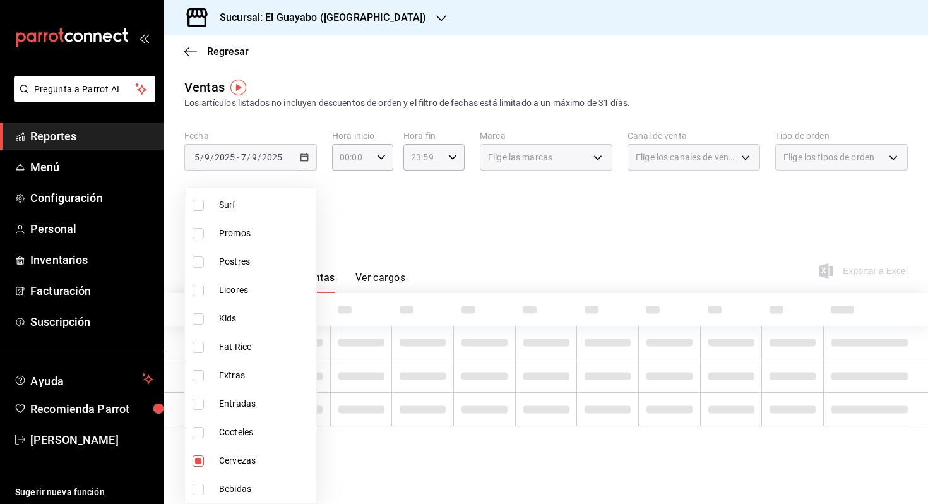
click at [447, 233] on div at bounding box center [464, 252] width 928 height 504
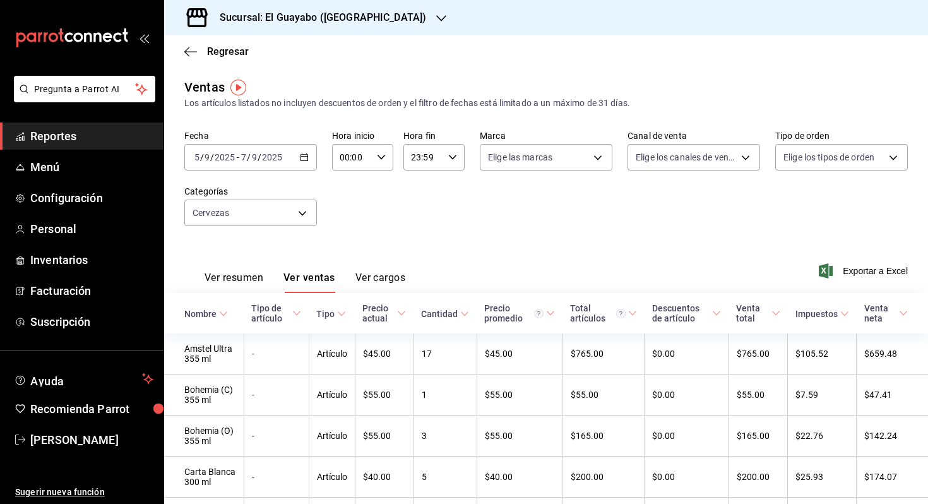
click at [259, 153] on span "/" at bounding box center [259, 157] width 4 height 10
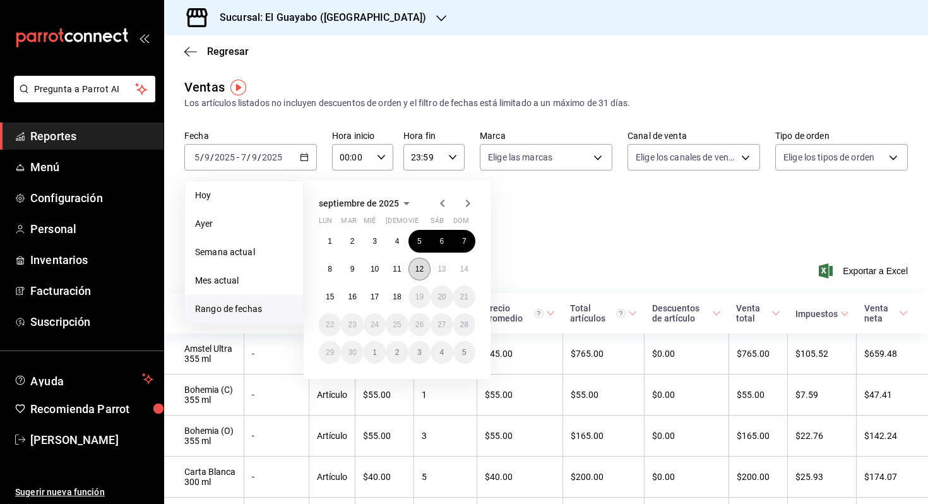
click at [420, 273] on abbr "12" at bounding box center [419, 268] width 8 height 9
click at [463, 268] on abbr "14" at bounding box center [464, 268] width 8 height 9
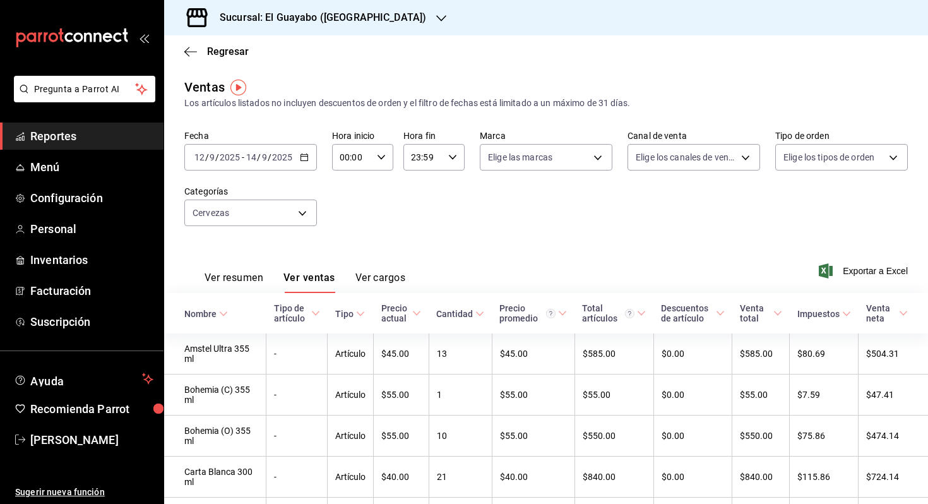
click at [287, 144] on div "2025-09-12 12 / 9 / 2025 - 2025-09-14 14 / 9 / 2025" at bounding box center [250, 157] width 133 height 27
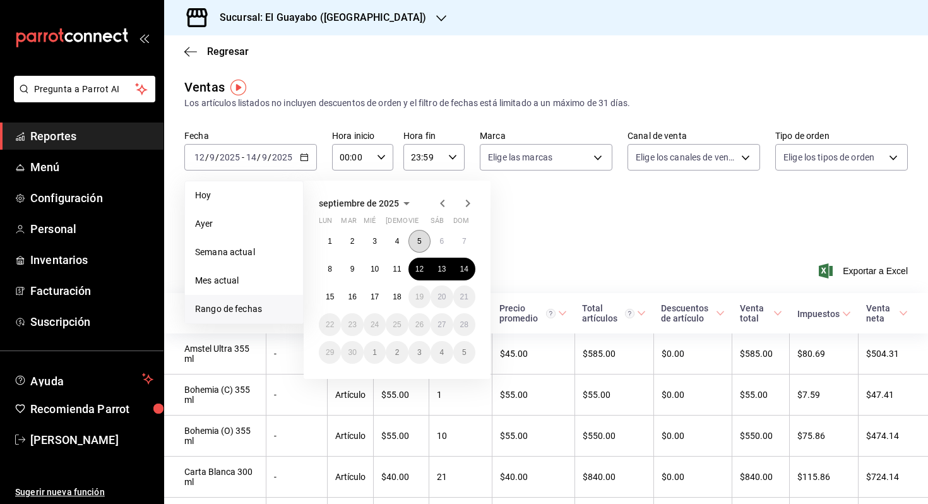
click at [419, 244] on abbr "5" at bounding box center [419, 241] width 4 height 9
click at [466, 242] on button "7" at bounding box center [464, 241] width 22 height 23
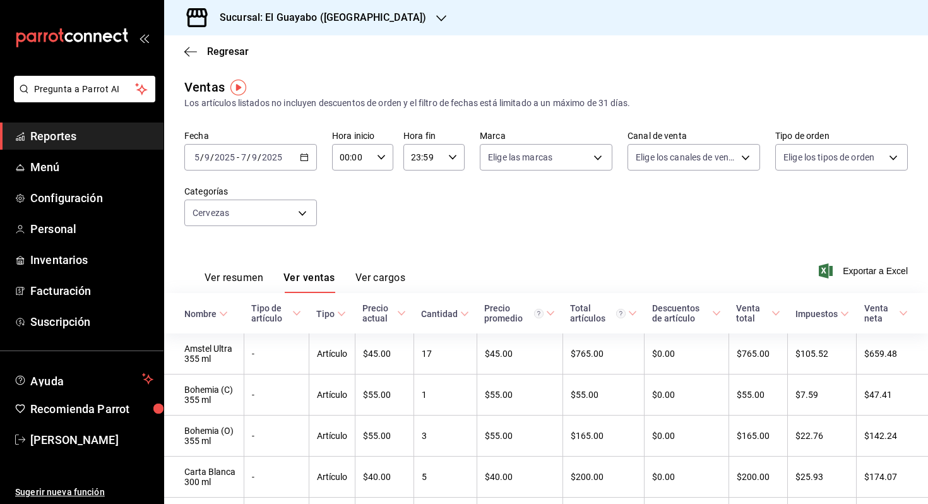
click at [251, 156] on input "9" at bounding box center [254, 157] width 6 height 10
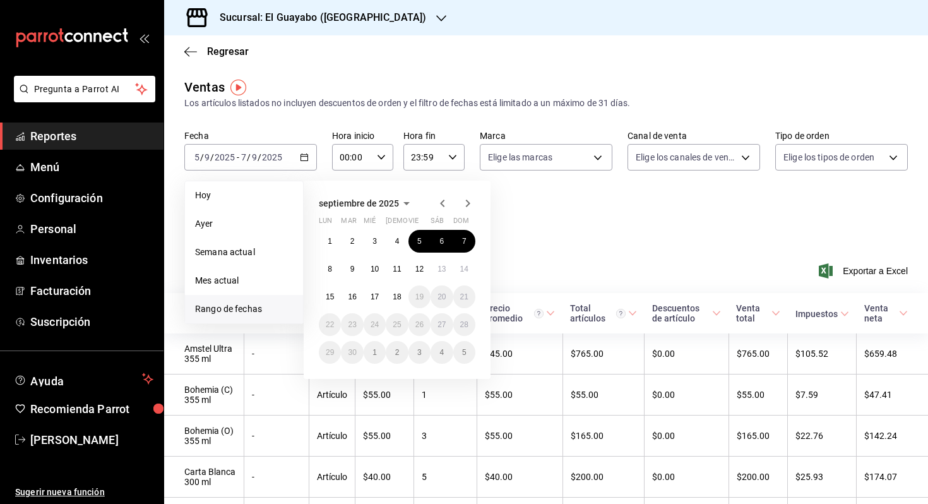
click at [442, 201] on icon "button" at bounding box center [442, 203] width 4 height 8
click at [423, 353] on abbr "29" at bounding box center [419, 352] width 8 height 9
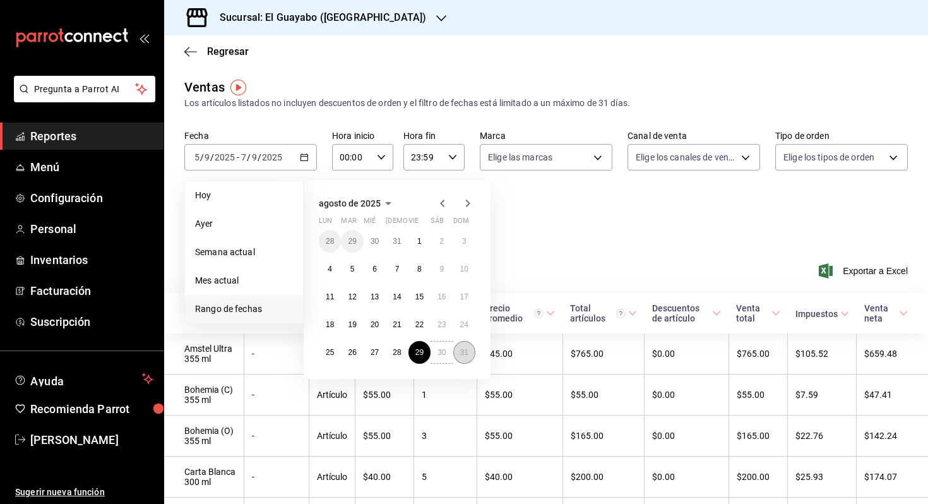
click at [466, 354] on abbr "31" at bounding box center [464, 352] width 8 height 9
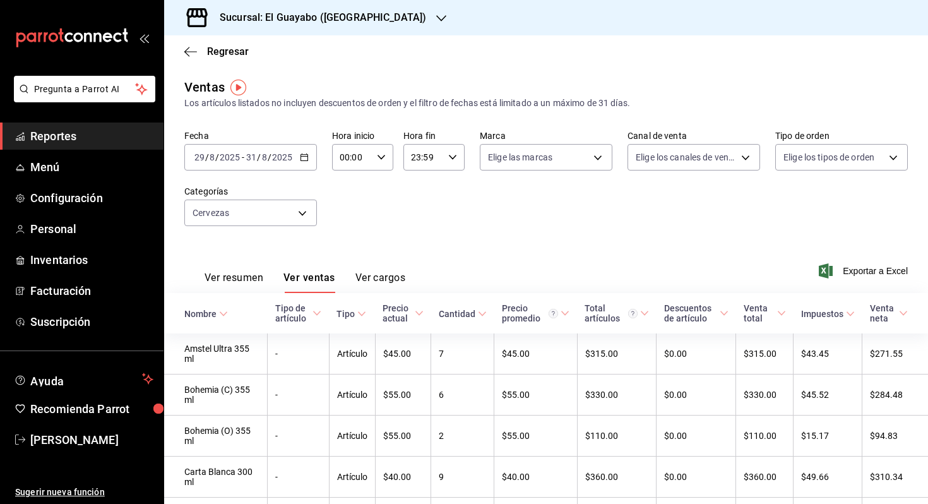
scroll to position [321, 0]
